Goal: Task Accomplishment & Management: Manage account settings

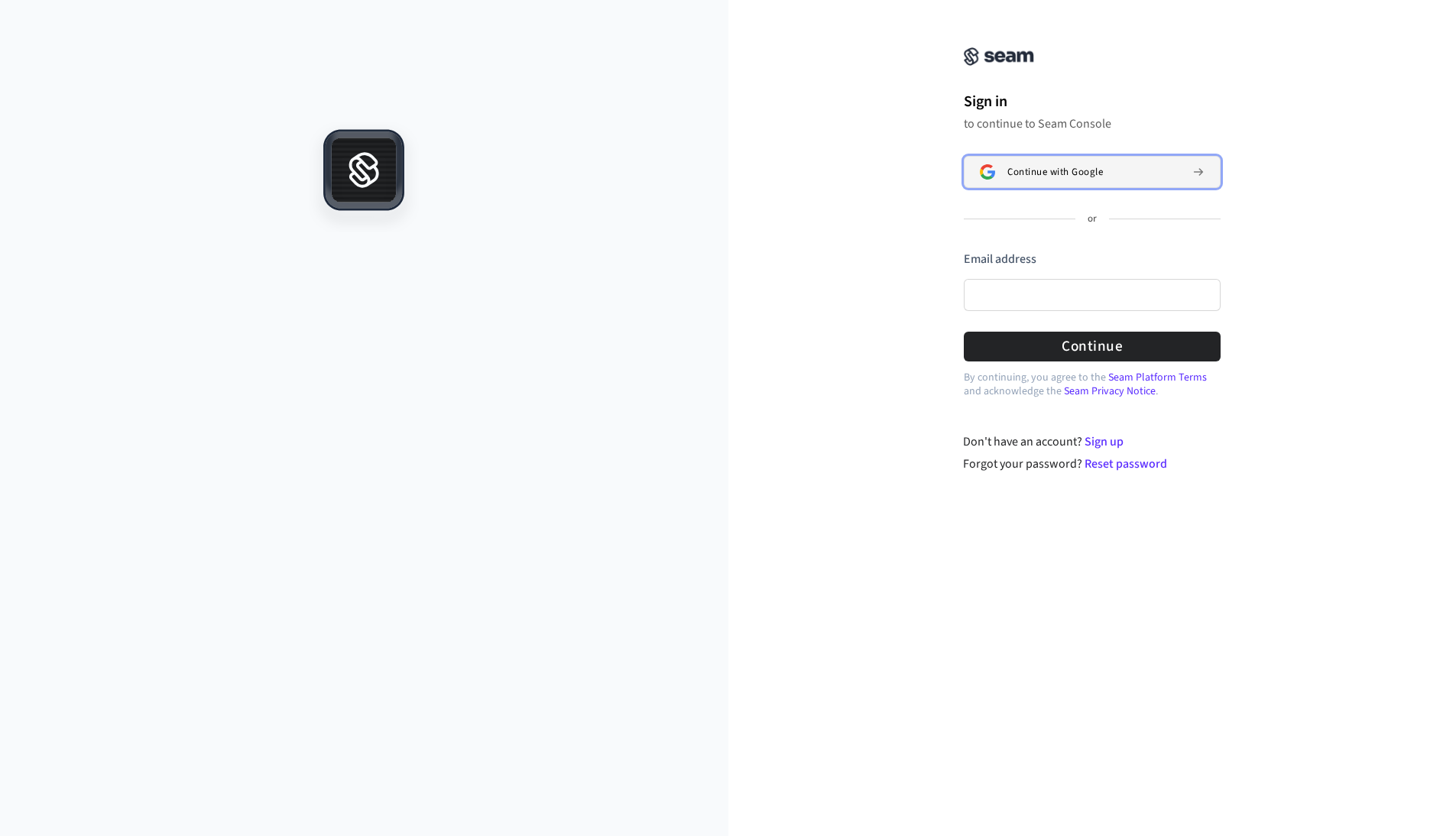
click at [999, 167] on button "Continue with Google" at bounding box center [1093, 172] width 257 height 32
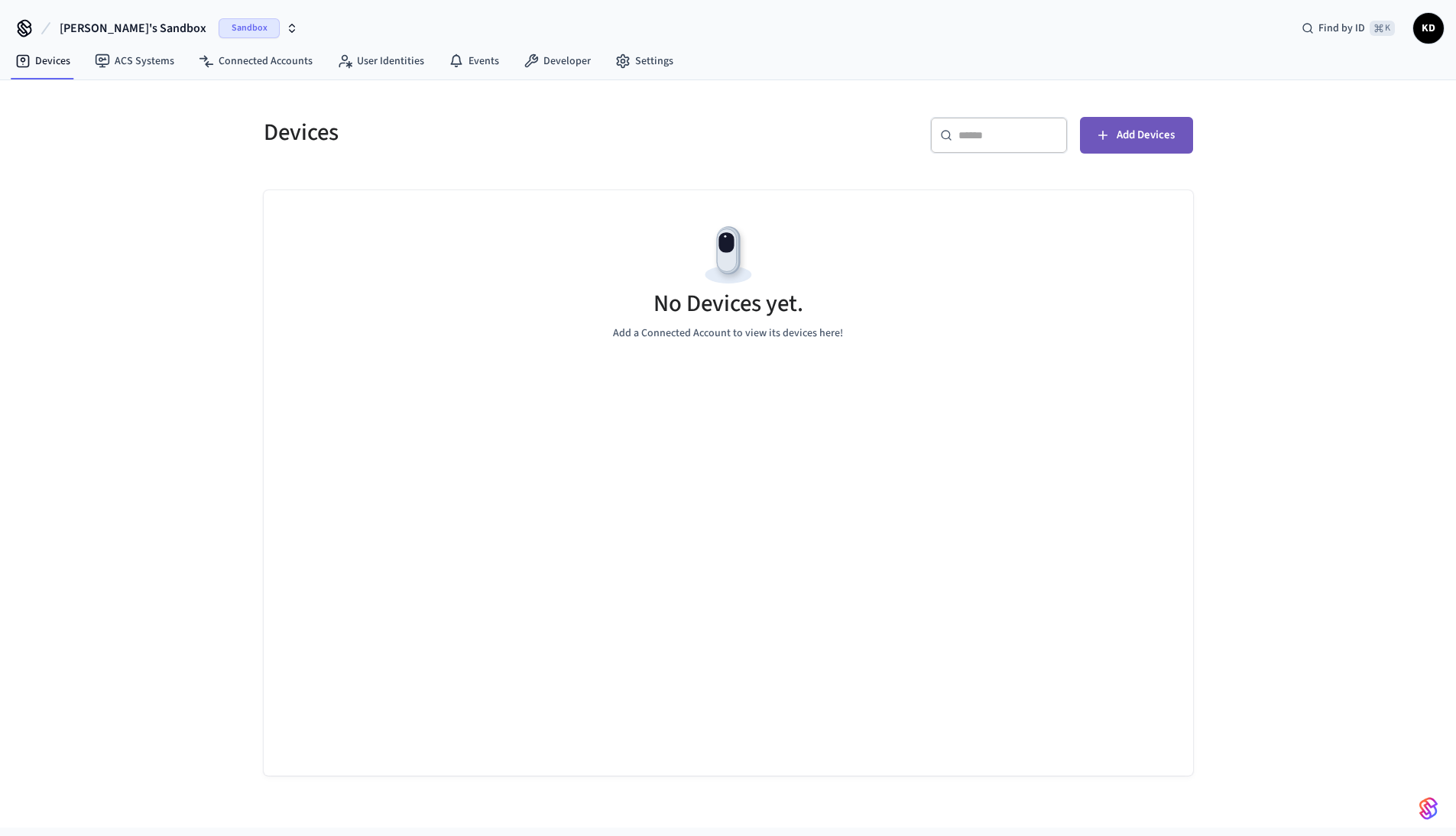
click at [1121, 137] on span "Add Devices" at bounding box center [1146, 136] width 58 height 20
click at [476, 72] on link "Events" at bounding box center [474, 61] width 75 height 28
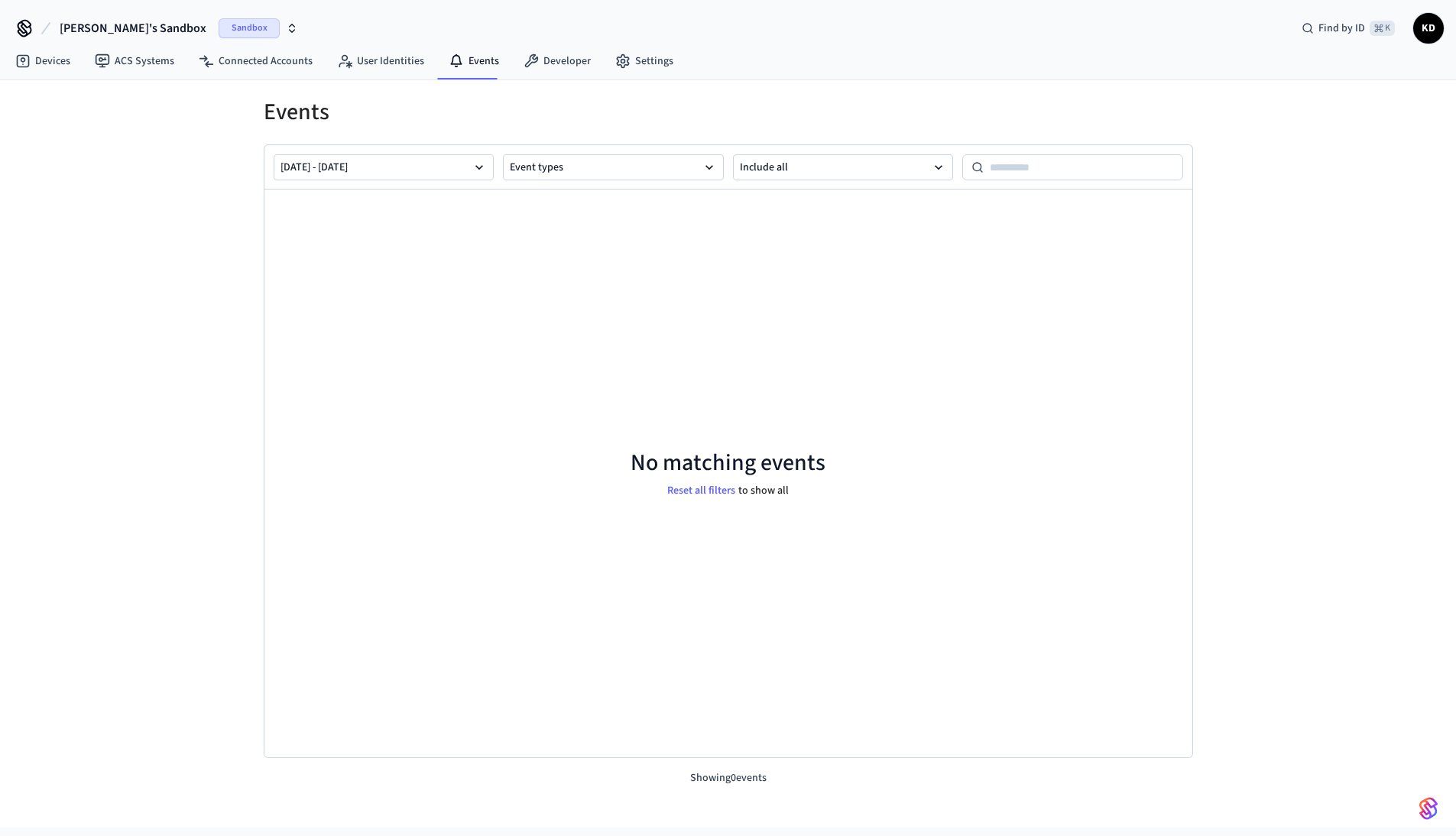
click at [119, 28] on span "[PERSON_NAME]'s Sandbox" at bounding box center [133, 28] width 147 height 19
click at [219, 23] on span "Sandbox" at bounding box center [249, 29] width 62 height 20
click at [19, 30] on icon at bounding box center [25, 31] width 13 height 10
click at [116, 55] on link "ACS Systems" at bounding box center [135, 61] width 104 height 28
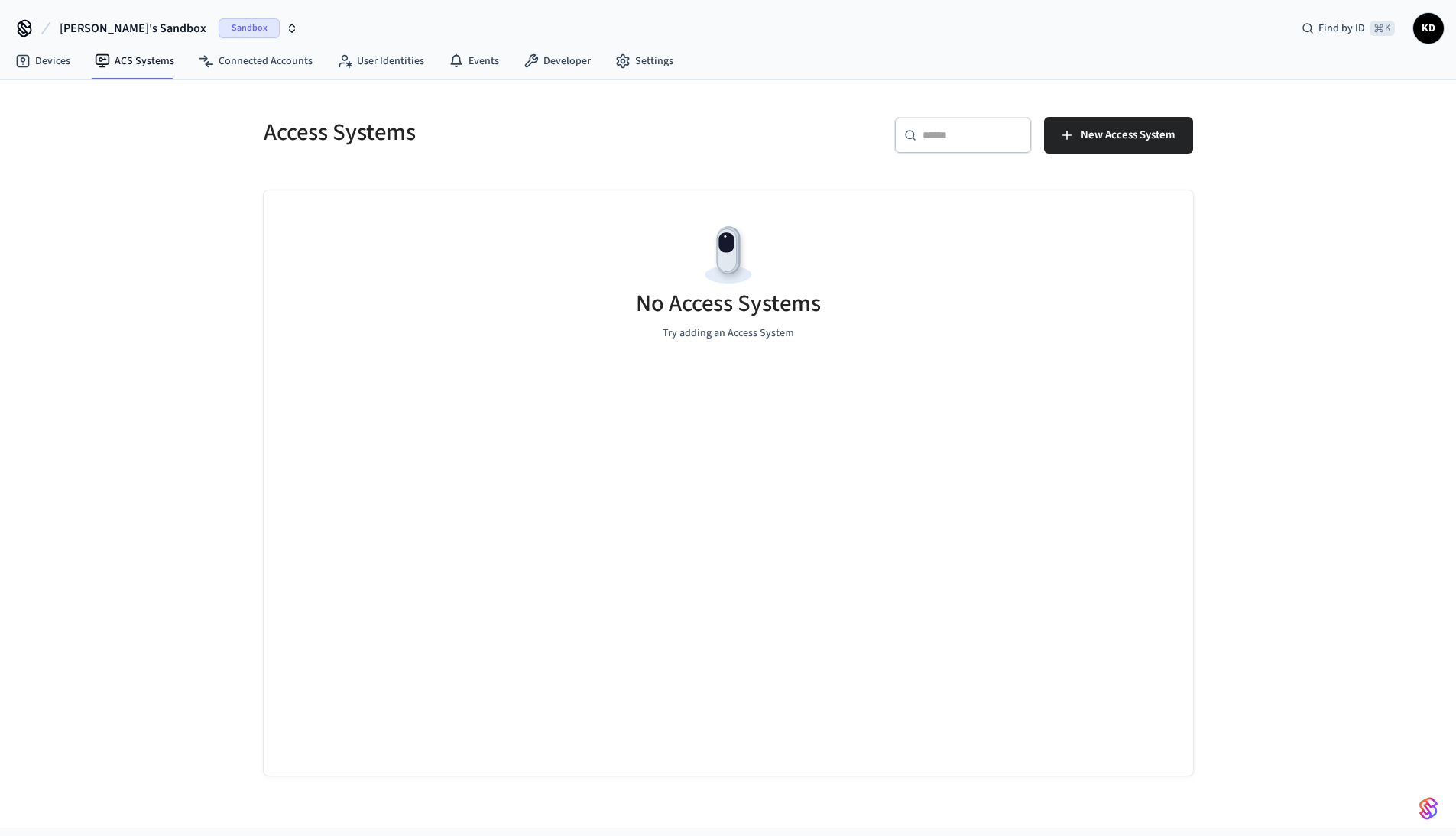
click at [1423, 809] on img "button" at bounding box center [1428, 808] width 19 height 24
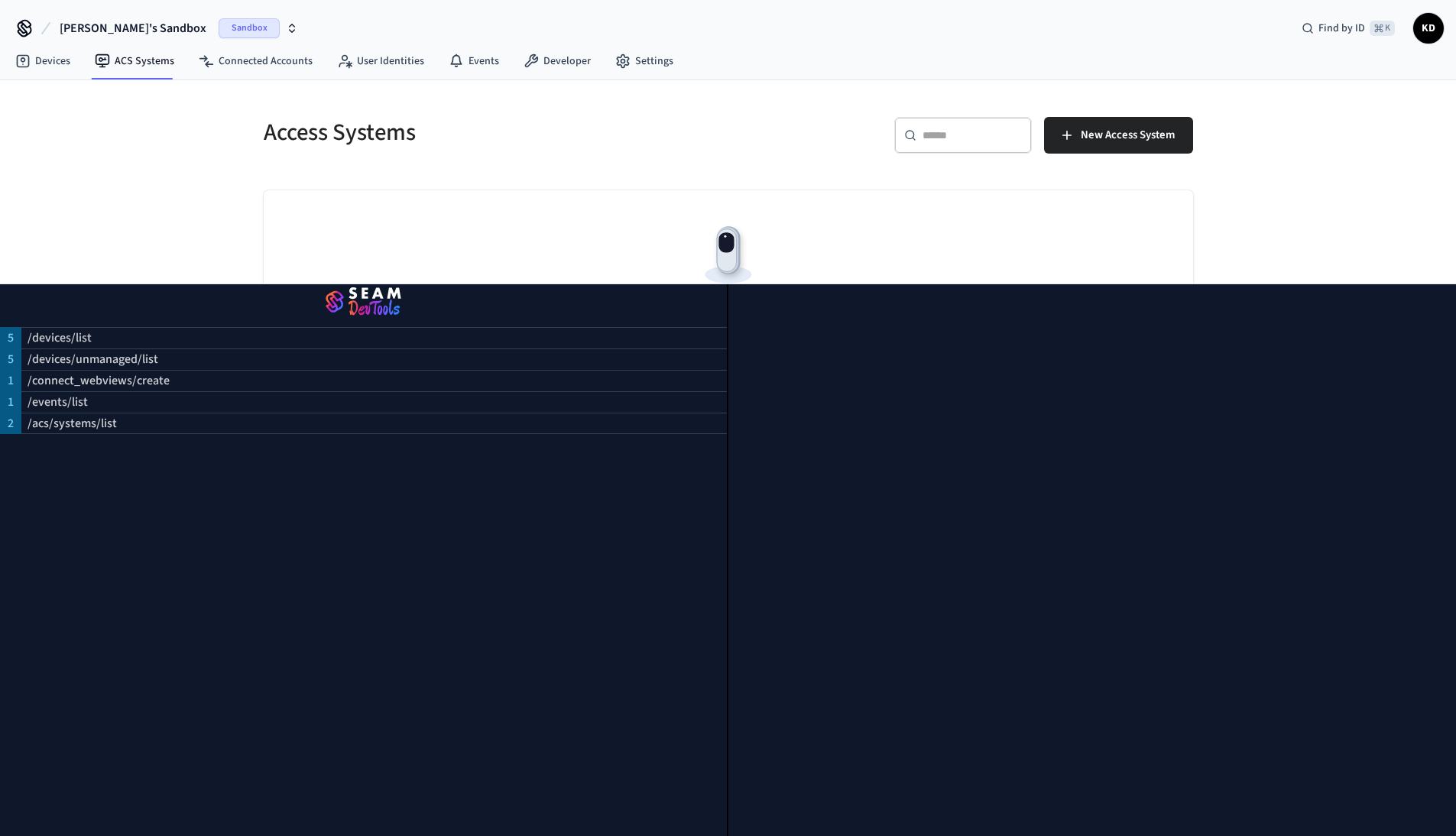
click at [104, 294] on img "button" at bounding box center [364, 302] width 691 height 43
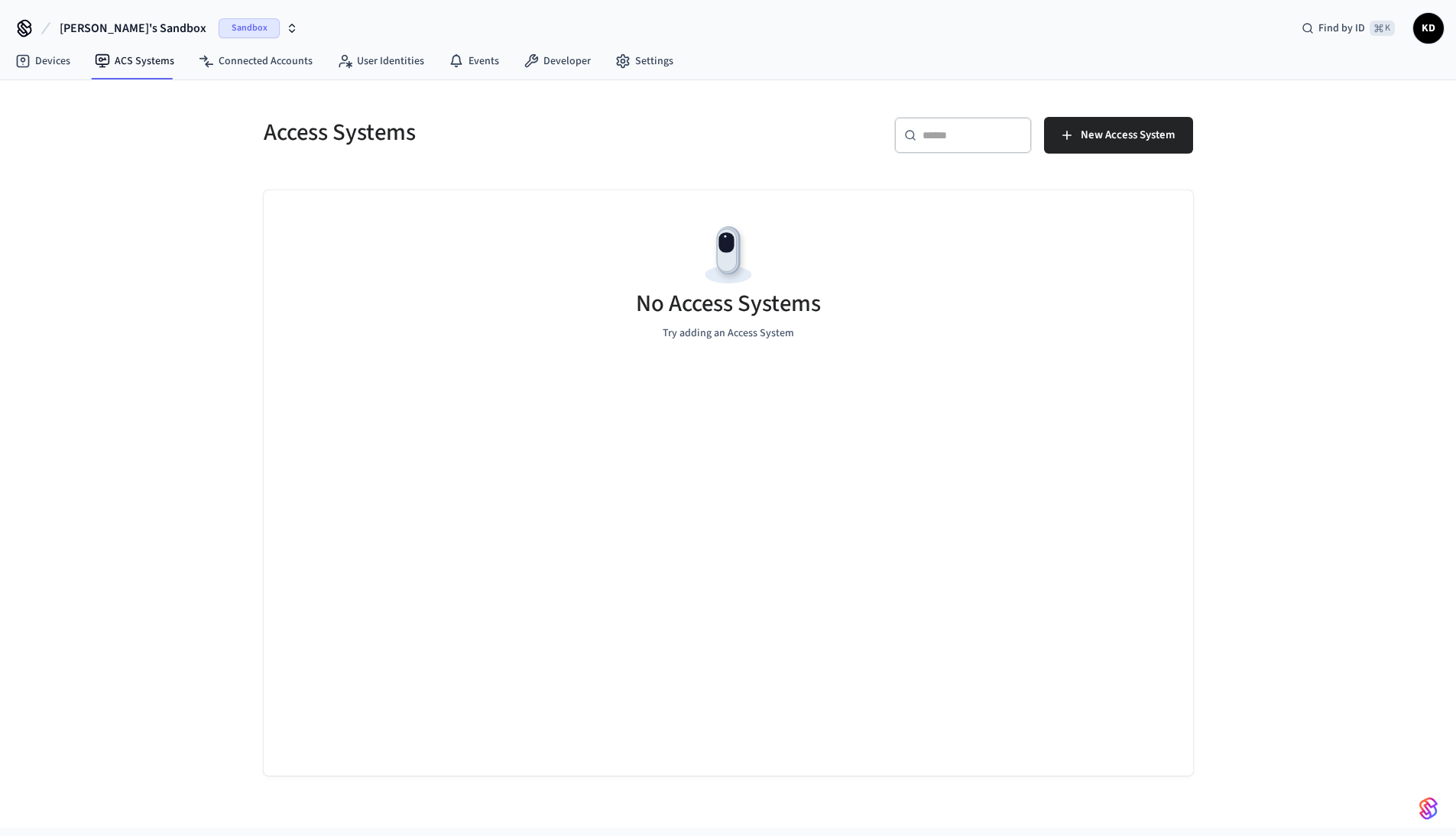
click at [1417, 32] on span "KD" at bounding box center [1428, 28] width 28 height 28
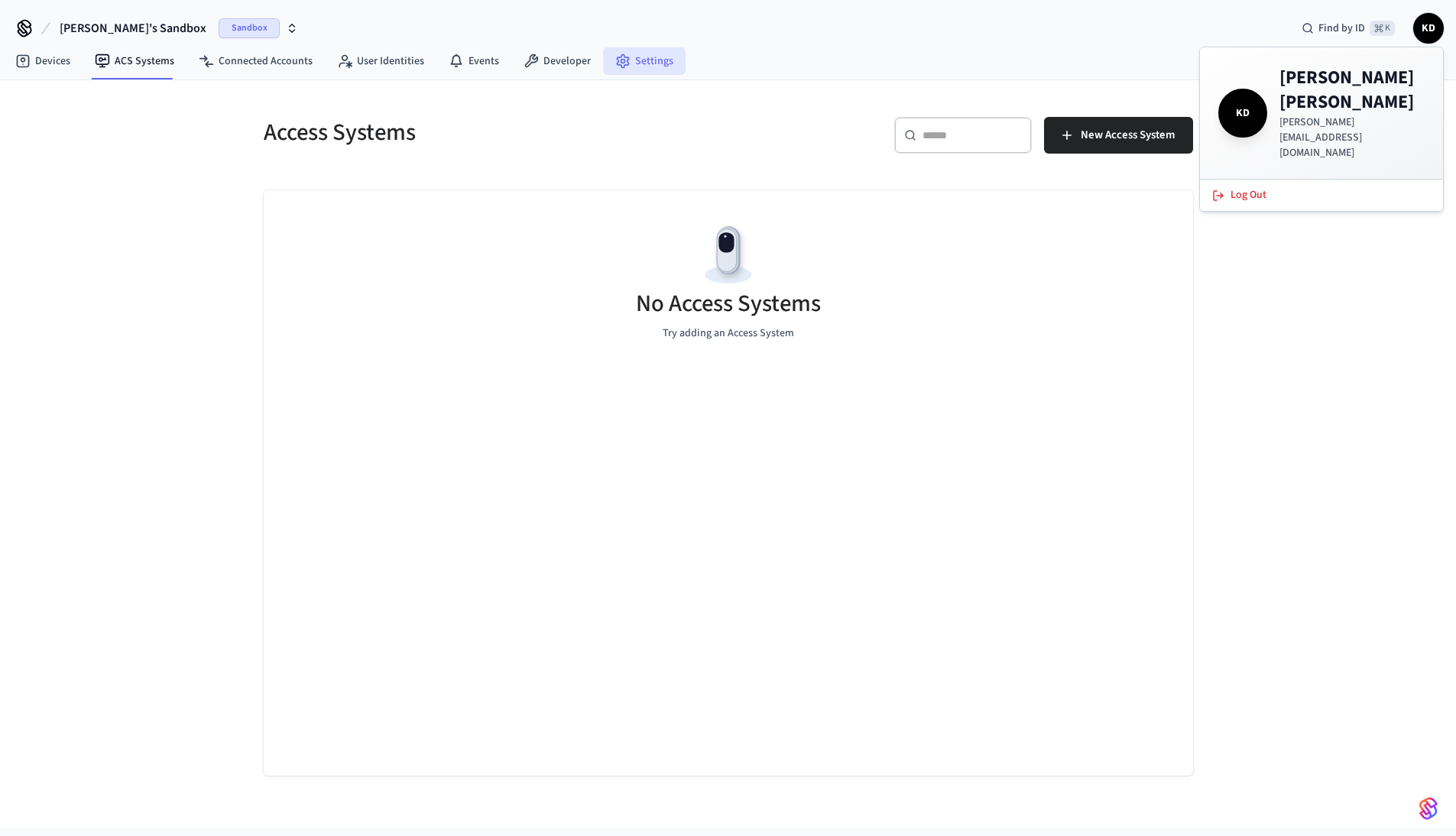
click at [619, 61] on icon at bounding box center [622, 62] width 12 height 13
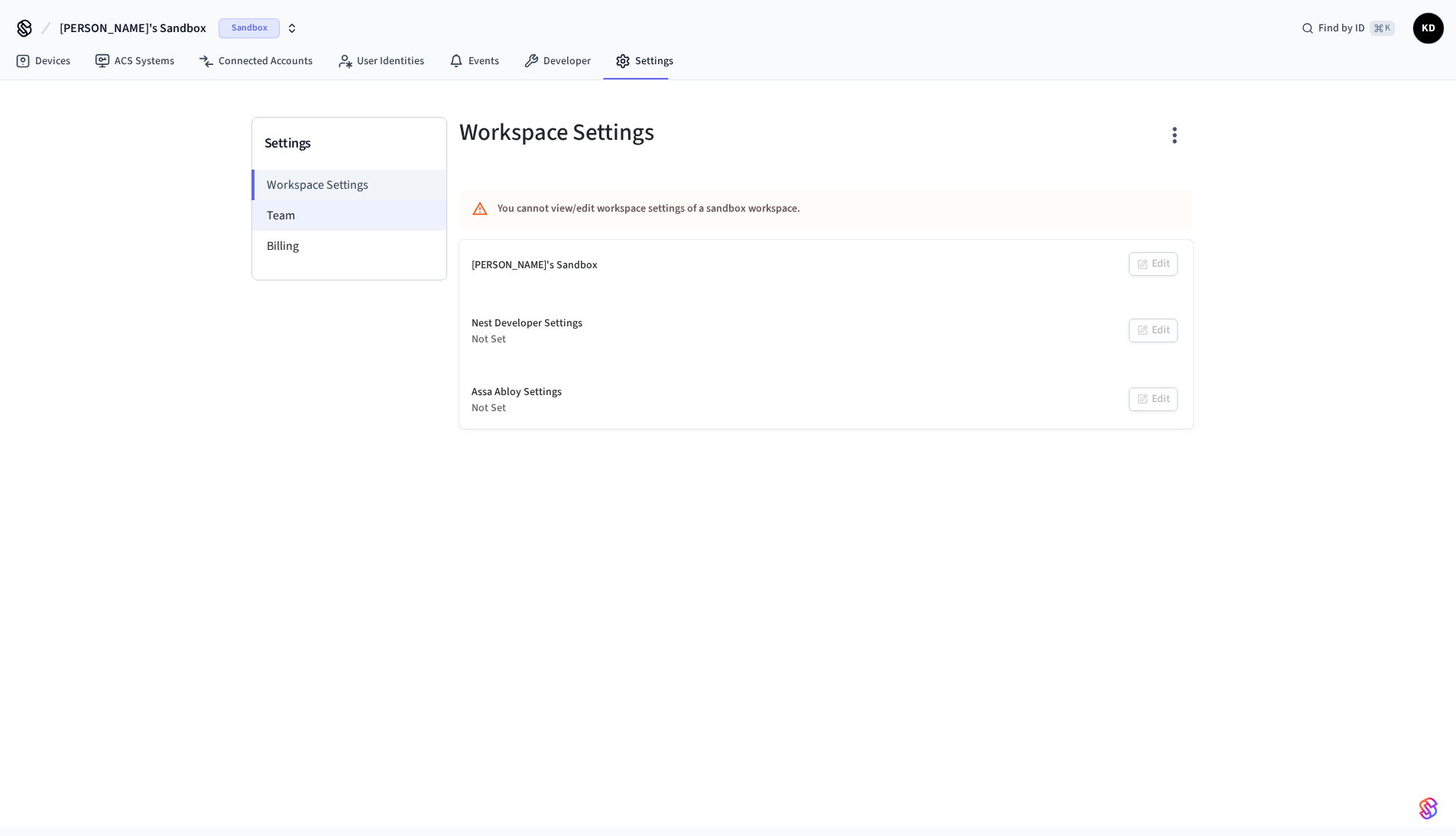
click at [311, 223] on li "Team" at bounding box center [350, 215] width 194 height 30
